Goal: Information Seeking & Learning: Learn about a topic

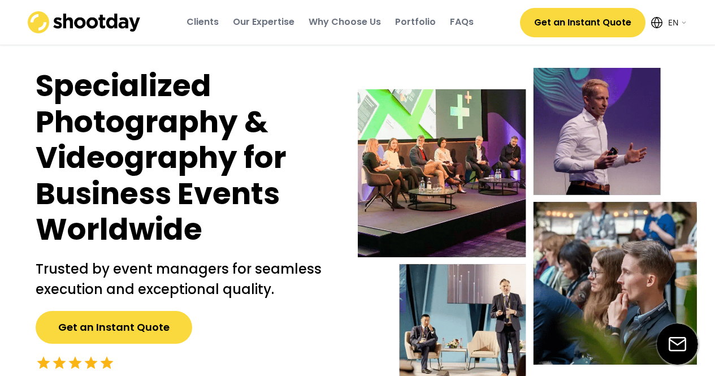
select select ""en""
click at [293, 62] on div "Specialized Photography & Videography for Business Events Worldwide Trusted by …" at bounding box center [358, 236] width 678 height 392
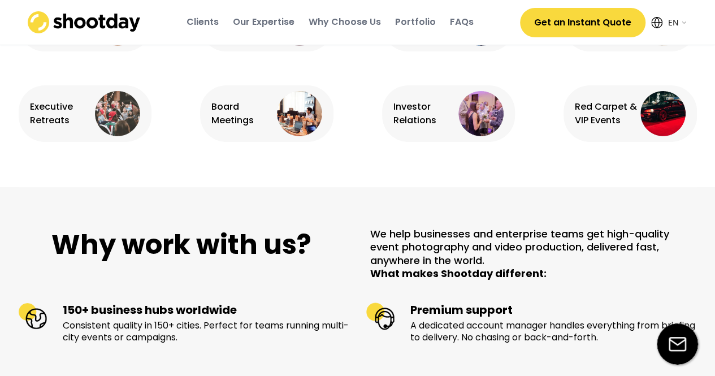
scroll to position [960, 0]
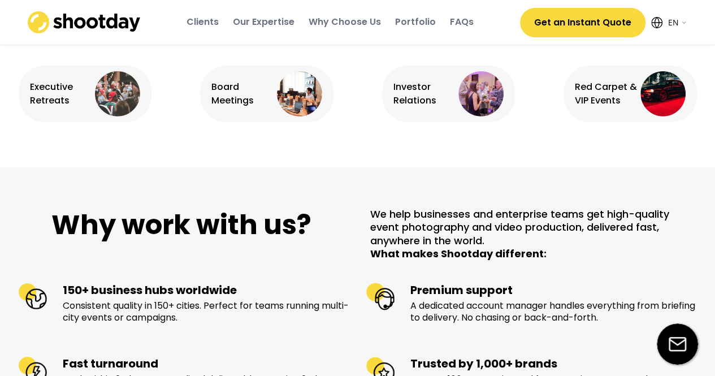
click at [223, 197] on div "Why work with us? We help businesses and enterprise teams get high-quality even…" at bounding box center [357, 373] width 715 height 413
click at [71, 25] on img at bounding box center [84, 22] width 113 height 22
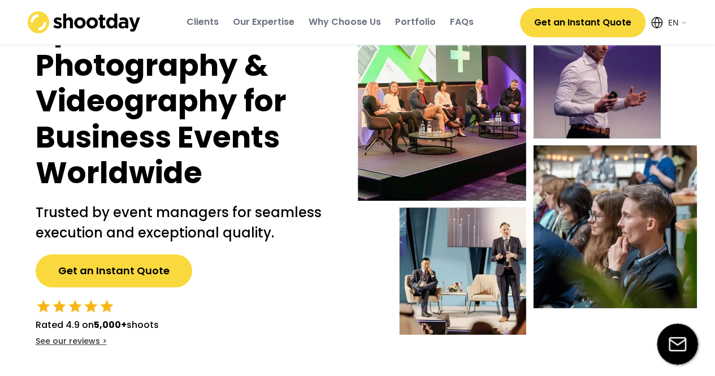
scroll to position [0, 0]
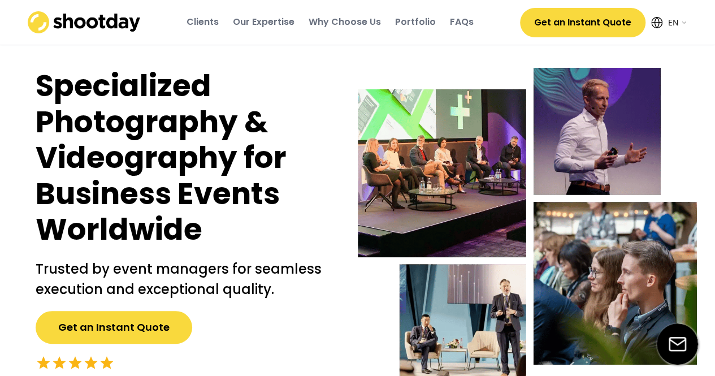
click at [34, 19] on img at bounding box center [84, 22] width 113 height 22
click at [87, 18] on img at bounding box center [84, 22] width 113 height 22
